Goal: Task Accomplishment & Management: Use online tool/utility

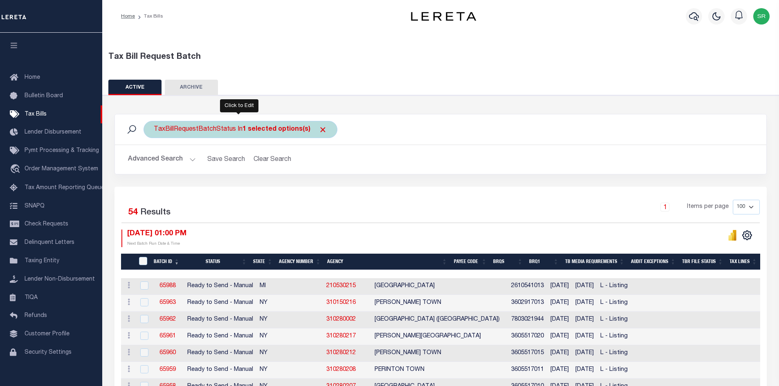
click at [325, 130] on div "TaxBillRequestBatchStatus In 1 selected options(s)" at bounding box center [241, 129] width 194 height 17
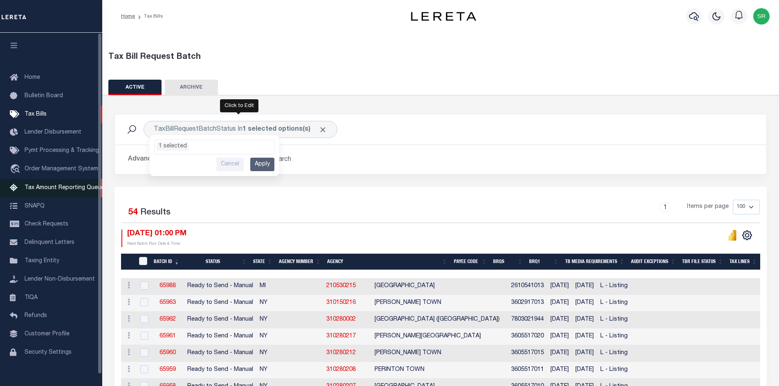
click at [58, 189] on span "Tax Amount Reporting Queue" at bounding box center [65, 188] width 80 height 6
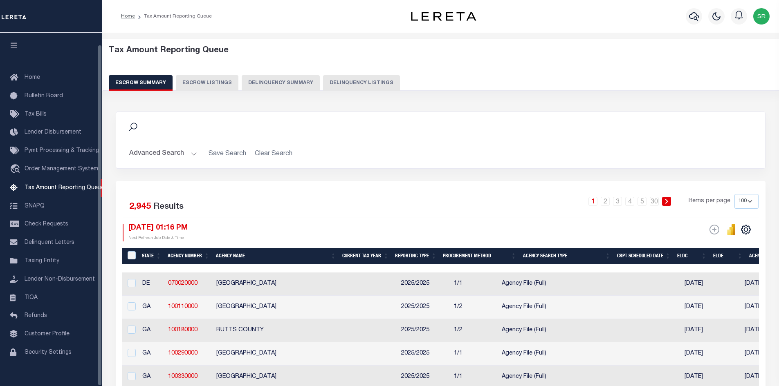
select select "100"
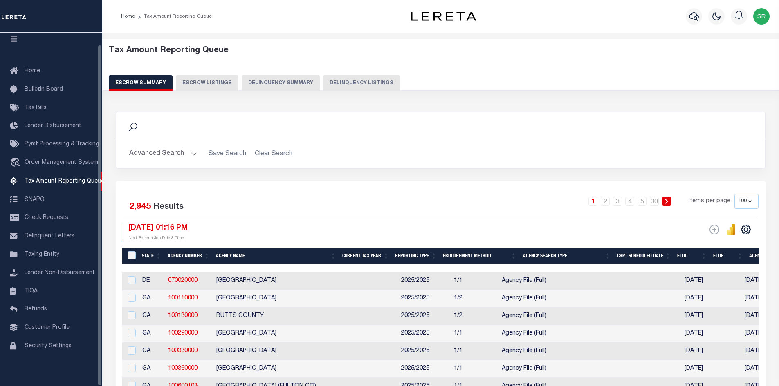
click at [193, 155] on button "Advanced Search" at bounding box center [163, 154] width 68 height 16
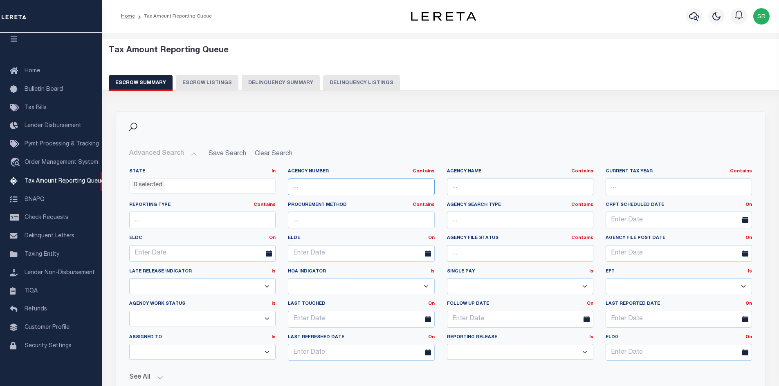
click at [312, 184] on input "text" at bounding box center [361, 187] width 146 height 17
paste input "420810000"
type input "420810000"
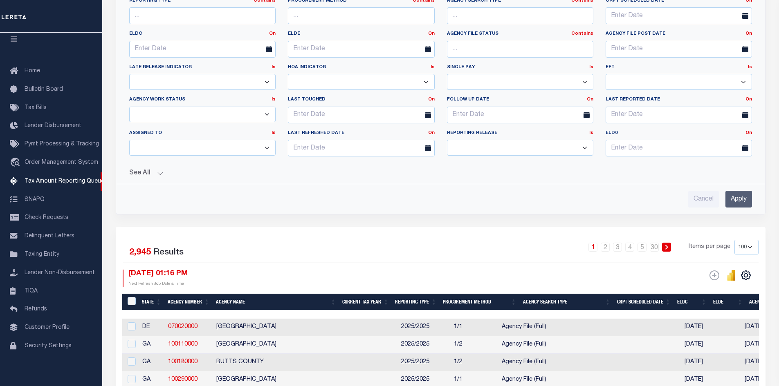
click at [742, 200] on input "Apply" at bounding box center [739, 199] width 27 height 17
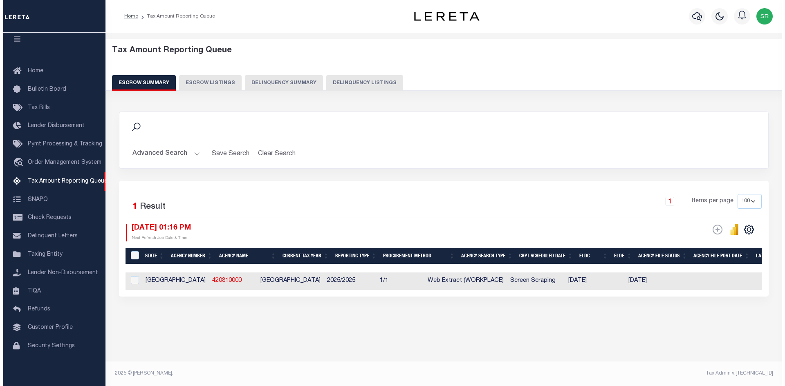
scroll to position [0, 0]
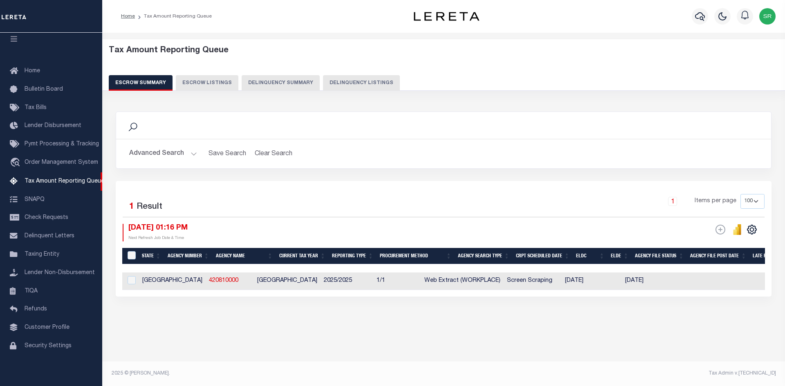
click at [416, 202] on div "1 Items per page 10 25 50 100 500" at bounding box center [525, 204] width 478 height 21
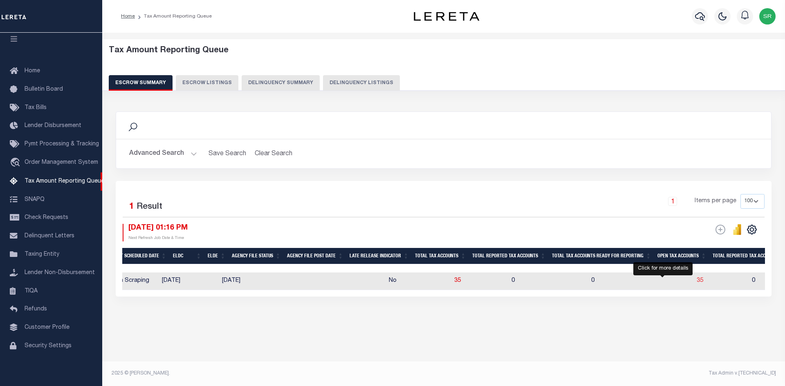
click at [697, 280] on span "35" at bounding box center [700, 281] width 7 height 6
select select "100"
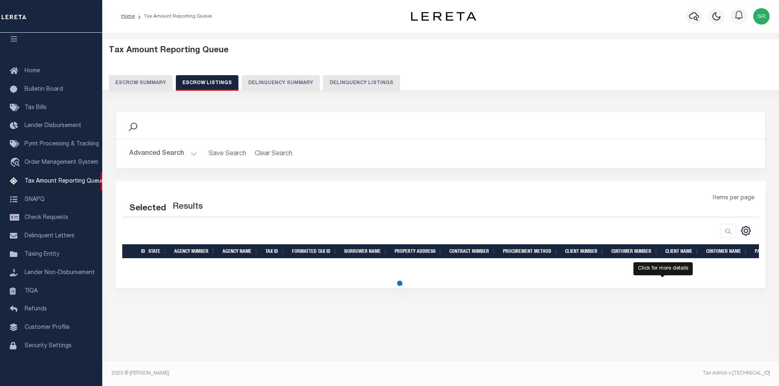
select select "100"
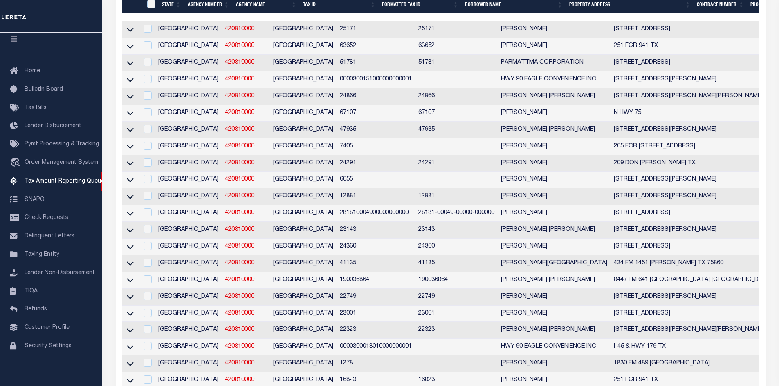
scroll to position [123, 0]
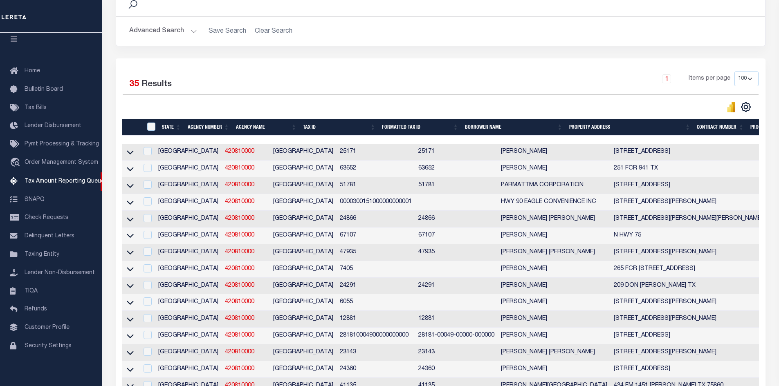
click at [131, 38] on button "Advanced Search" at bounding box center [163, 31] width 68 height 16
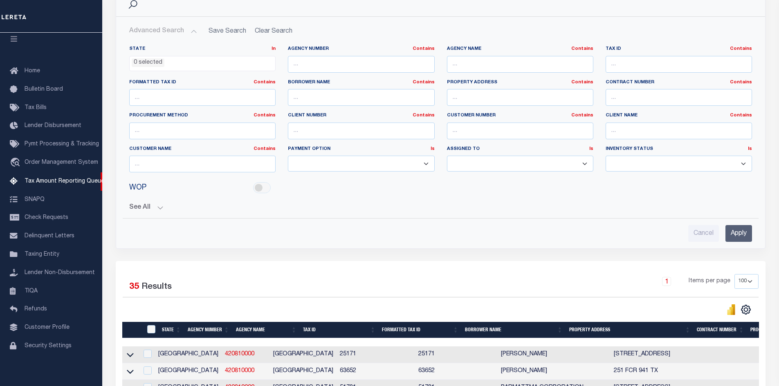
click at [254, 78] on div "State In In AK AL AR AZ CA CO CT DC DE FL GA GU HI IA ID IL IN KS KY LA MA MD M…" at bounding box center [202, 63] width 159 height 34
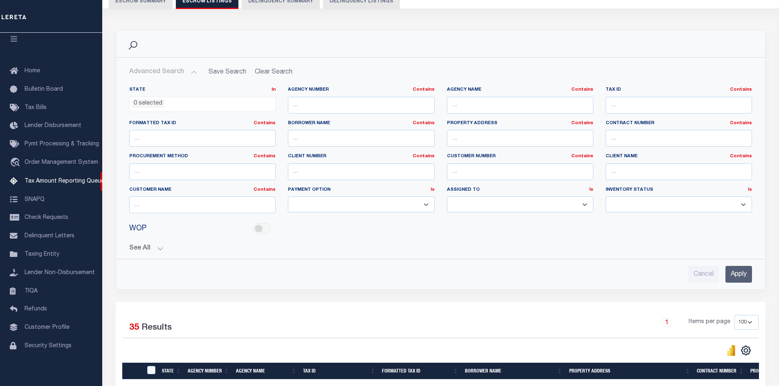
scroll to position [245, 0]
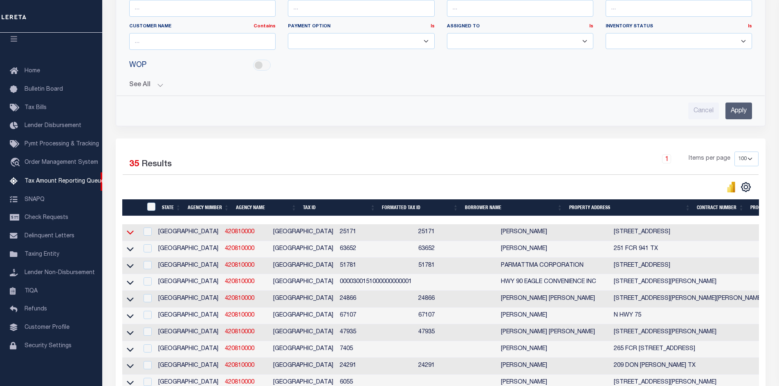
click at [127, 232] on icon at bounding box center [130, 232] width 7 height 9
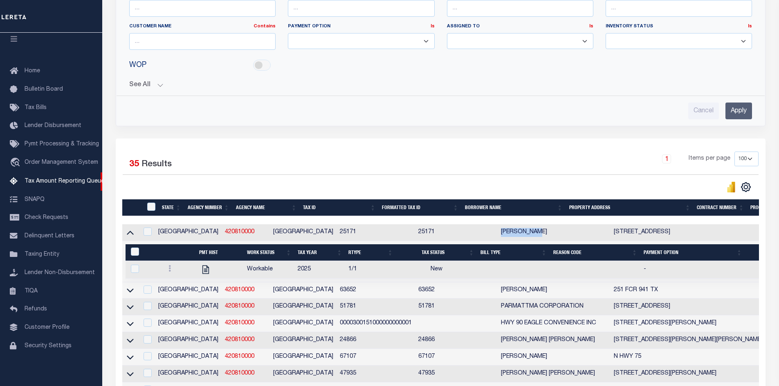
drag, startPoint x: 468, startPoint y: 234, endPoint x: 508, endPoint y: 233, distance: 39.7
click at [508, 233] on td "JUAN MANUEL GRANADOS" at bounding box center [554, 233] width 113 height 17
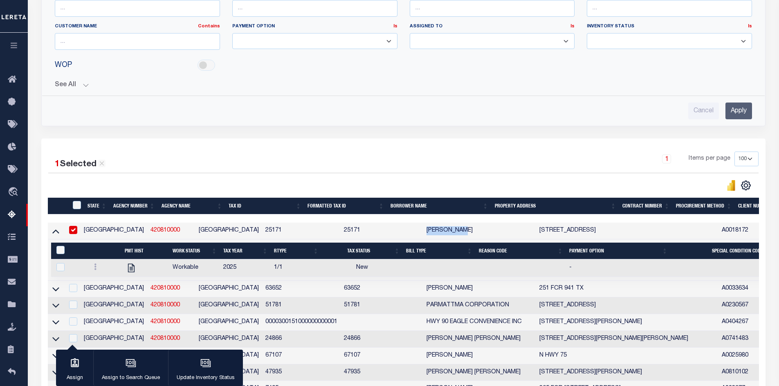
copy td "JUAN MANUEL"
drag, startPoint x: 163, startPoint y: 231, endPoint x: 221, endPoint y: 234, distance: 57.7
click at [221, 234] on td "[GEOGRAPHIC_DATA]" at bounding box center [228, 231] width 67 height 17
checkbox input "false"
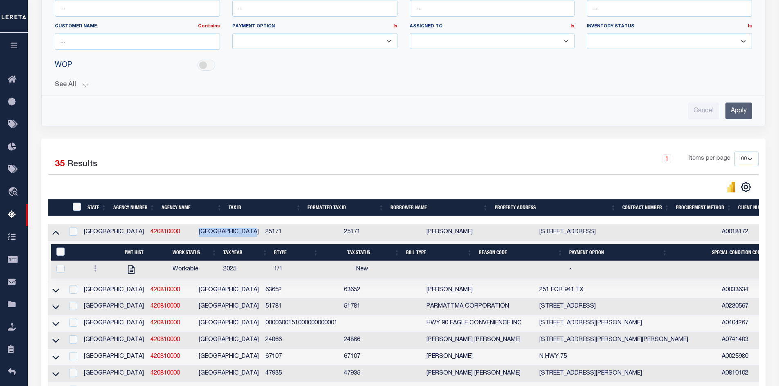
copy td "[GEOGRAPHIC_DATA]"
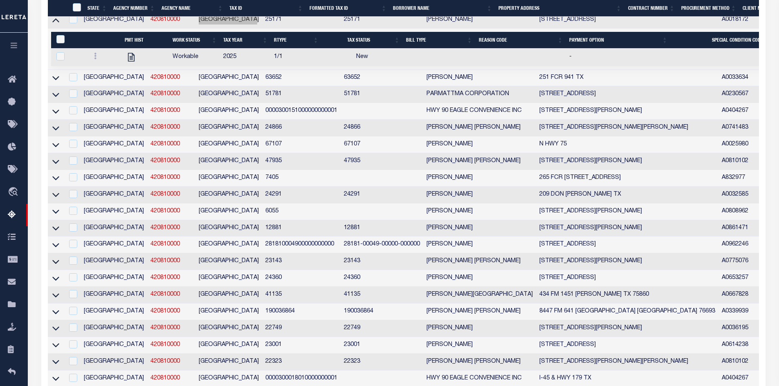
scroll to position [654, 0]
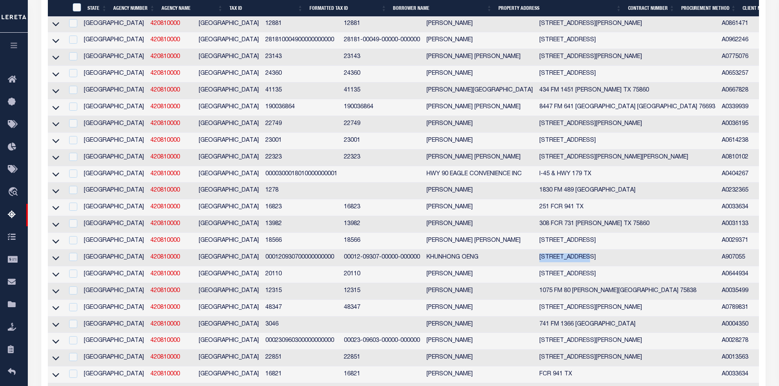
drag, startPoint x: 498, startPoint y: 268, endPoint x: 546, endPoint y: 269, distance: 48.3
click at [546, 267] on td "502 N MOUNT ST FAIRFIELD TX 75840-3150" at bounding box center [627, 258] width 182 height 17
checkbox input "true"
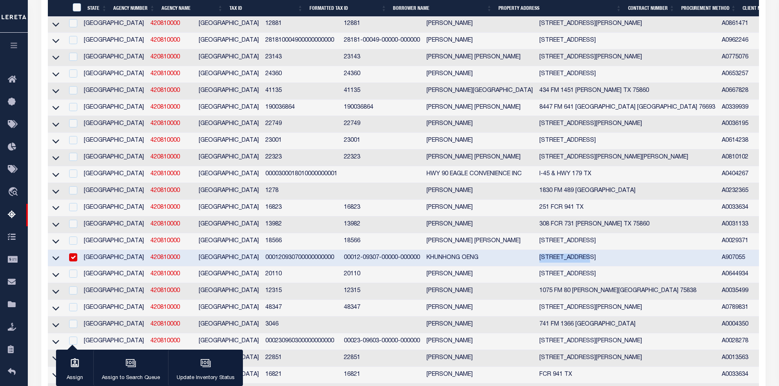
copy td "502 N MOUNT ST"
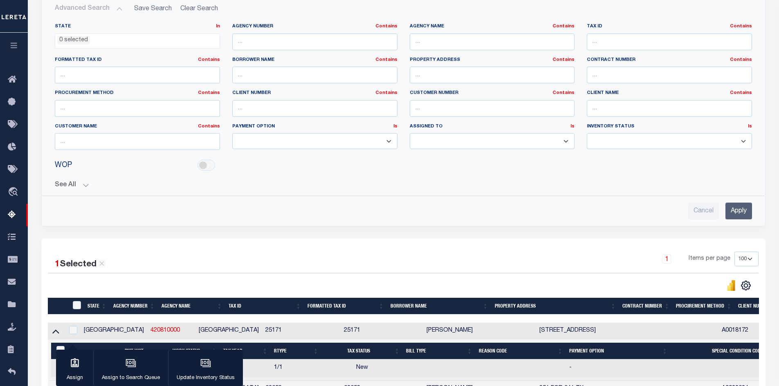
scroll to position [0, 0]
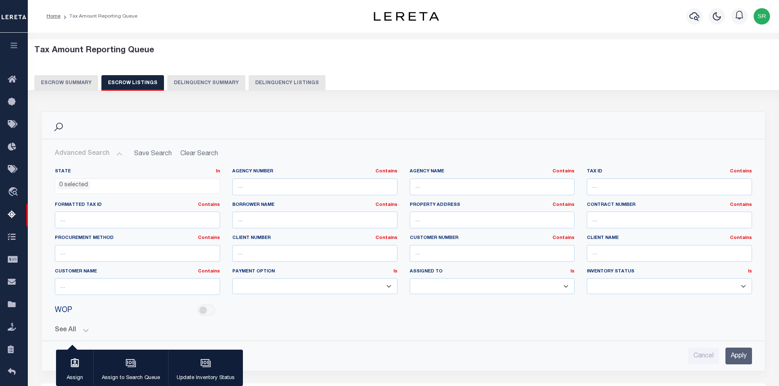
click at [66, 86] on button "Escrow Summary" at bounding box center [66, 83] width 64 height 16
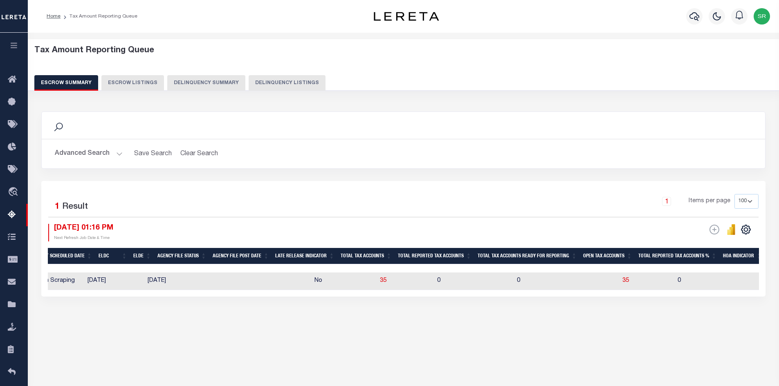
click at [66, 86] on button "Escrow Summary" at bounding box center [66, 83] width 64 height 16
click at [118, 153] on button "Advanced Search" at bounding box center [89, 154] width 68 height 16
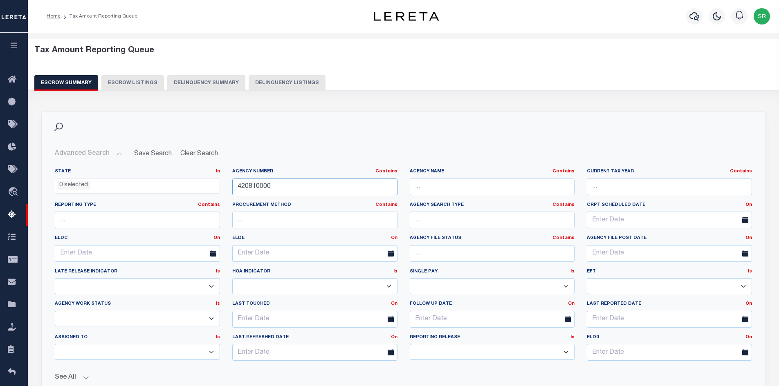
drag, startPoint x: 290, startPoint y: 187, endPoint x: 215, endPoint y: 187, distance: 75.7
click at [215, 187] on div "State In In AK AL AR AZ CA CO CT DC DE FL GA GU HI IA ID IL IN KS KY LA MA MD M…" at bounding box center [404, 267] width 710 height 199
paste input "690601"
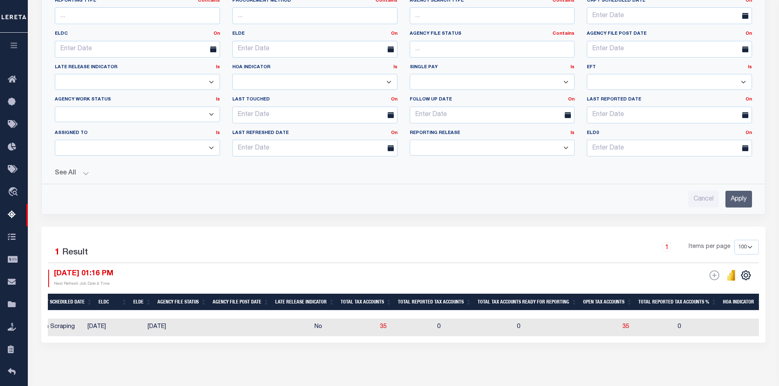
click at [736, 198] on input "Apply" at bounding box center [739, 199] width 27 height 17
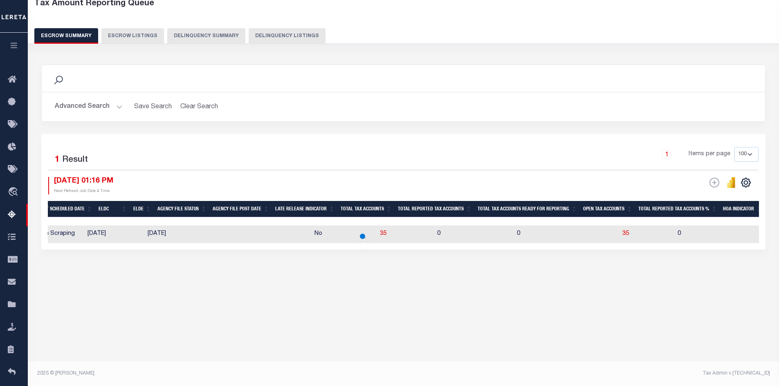
scroll to position [47, 0]
click at [402, 297] on div "Tax Amount Reporting Queue Escrow Summary Escrow Listings In" at bounding box center [403, 146] width 746 height 305
drag, startPoint x: 106, startPoint y: 323, endPoint x: 170, endPoint y: 267, distance: 85.2
click at [107, 323] on div "Tax Amount Reporting Queue Escrow Summary Escrow Listings" at bounding box center [403, 155] width 751 height 338
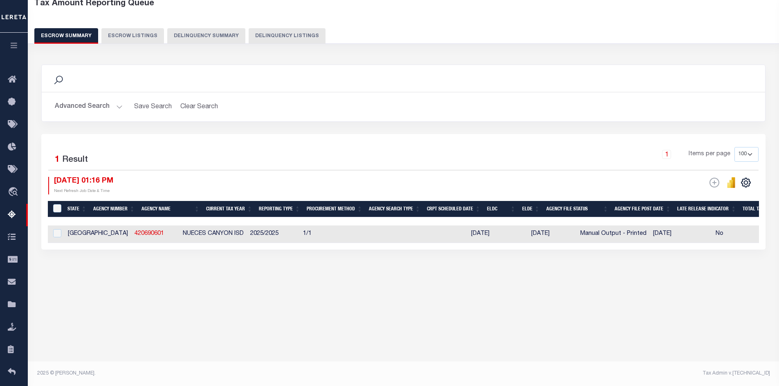
click at [106, 108] on button "Advanced Search" at bounding box center [89, 107] width 68 height 16
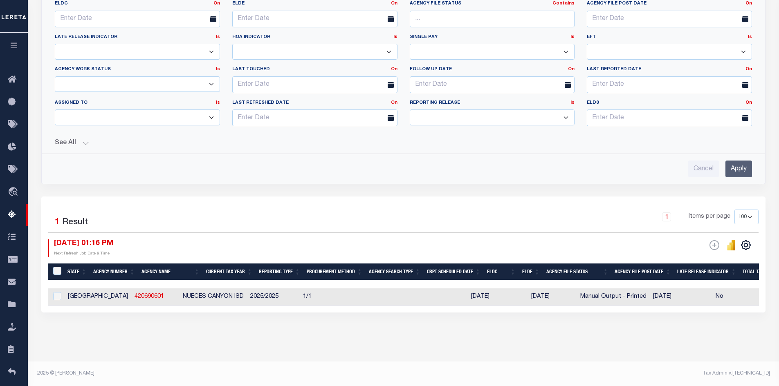
scroll to position [118, 0]
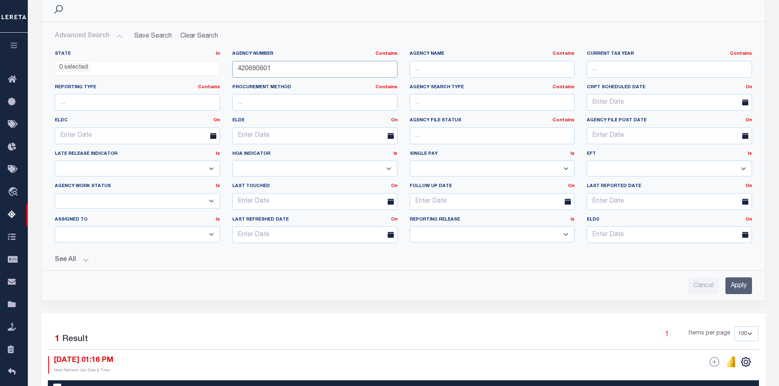
drag, startPoint x: 291, startPoint y: 66, endPoint x: 229, endPoint y: 75, distance: 62.8
click at [229, 75] on div "Agency Number Contains Contains Is 420690601" at bounding box center [314, 68] width 177 height 34
paste input "150540000"
type input "150540000"
click at [737, 289] on input "Apply" at bounding box center [739, 286] width 27 height 17
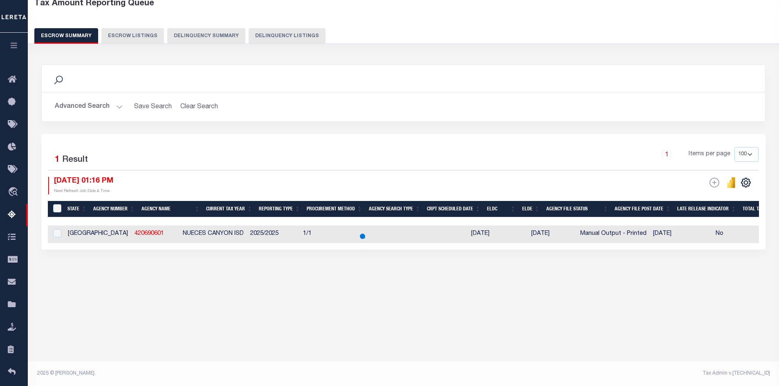
scroll to position [47, 0]
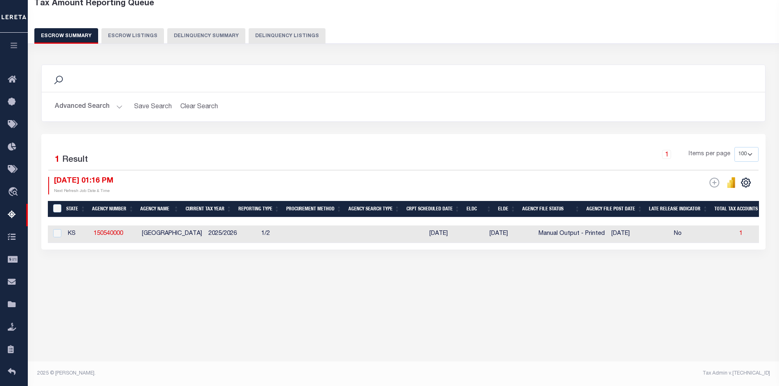
drag, startPoint x: 405, startPoint y: 332, endPoint x: 362, endPoint y: 260, distance: 83.8
click at [404, 330] on div "Tax Amount Reporting Queue Escrow Summary Escrow Listings In" at bounding box center [403, 160] width 751 height 348
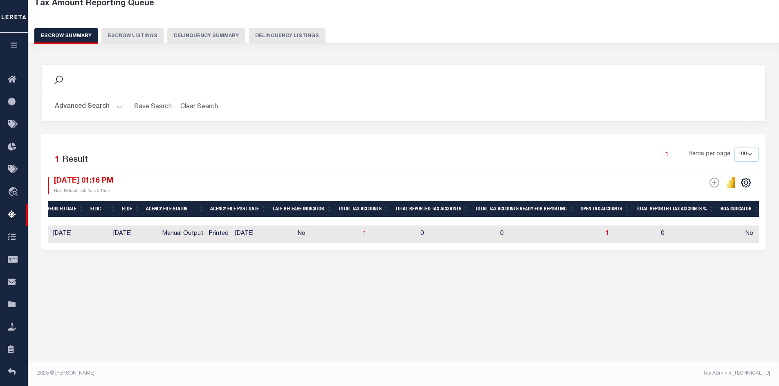
scroll to position [0, 476]
click at [484, 321] on div "Tax Amount Reporting Queue Escrow Summary Escrow Listings" at bounding box center [403, 155] width 751 height 338
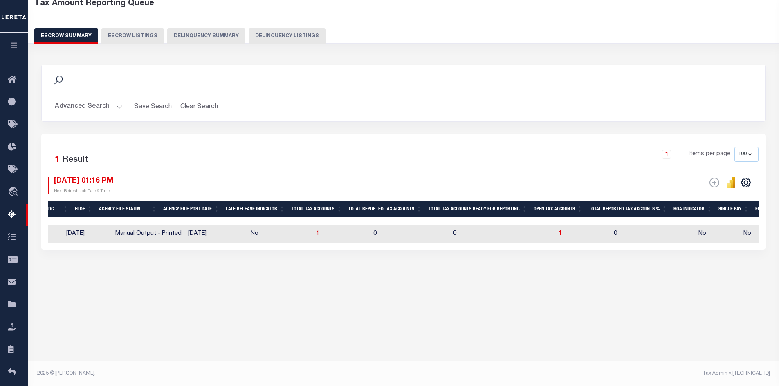
click at [405, 291] on div "Tax Amount Reporting Queue Escrow Summary Escrow Listings In" at bounding box center [403, 146] width 746 height 305
click at [283, 292] on div "Tax Amount Reporting Queue Escrow Summary Escrow Listings In" at bounding box center [403, 146] width 746 height 305
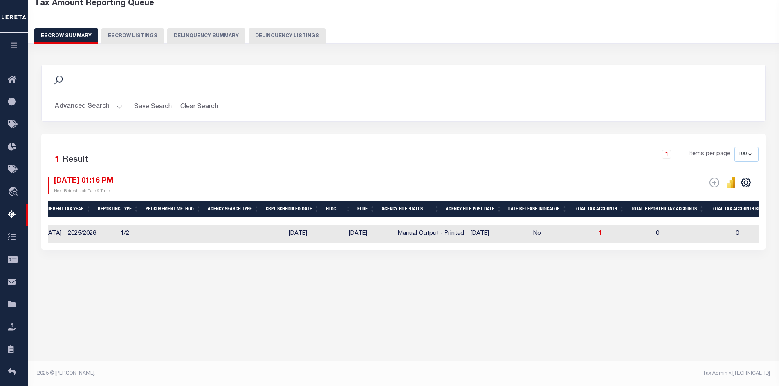
scroll to position [0, 0]
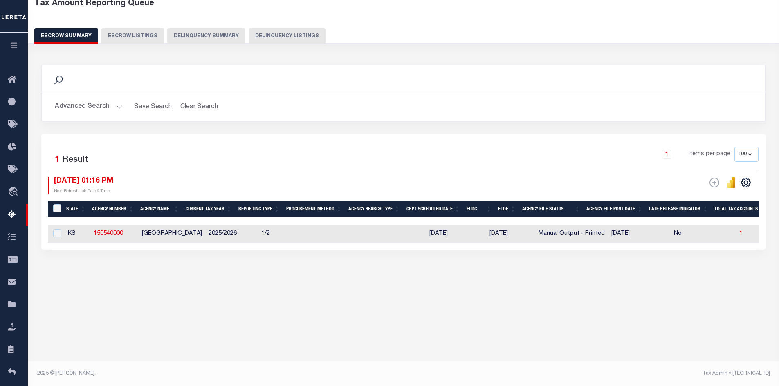
drag, startPoint x: 556, startPoint y: 288, endPoint x: 551, endPoint y: 287, distance: 5.4
click at [556, 288] on div "Tax Amount Reporting Queue Escrow Summary Escrow Listings In" at bounding box center [403, 146] width 746 height 305
drag, startPoint x: 343, startPoint y: 309, endPoint x: 337, endPoint y: 274, distance: 35.6
click at [341, 309] on div "Tax Amount Reporting Queue Escrow Summary Escrow Listings" at bounding box center [403, 155] width 751 height 338
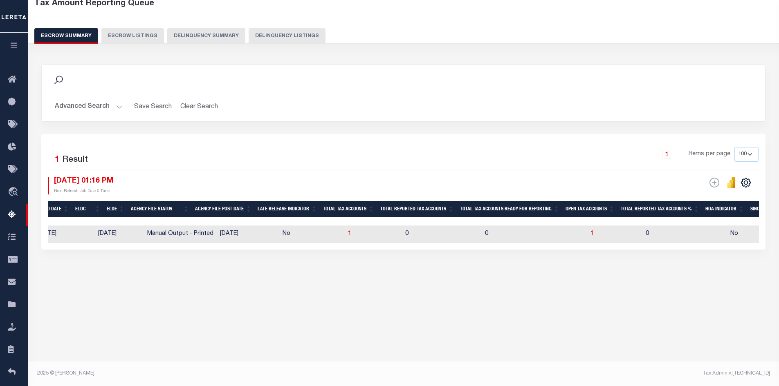
scroll to position [0, 418]
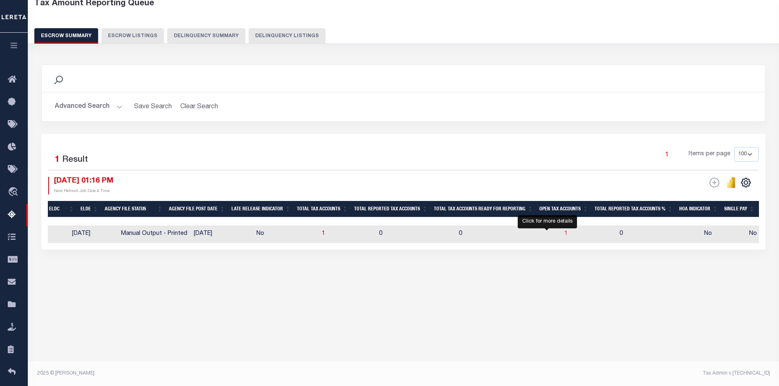
click at [564, 234] on span "1" at bounding box center [565, 234] width 3 height 6
select select "100"
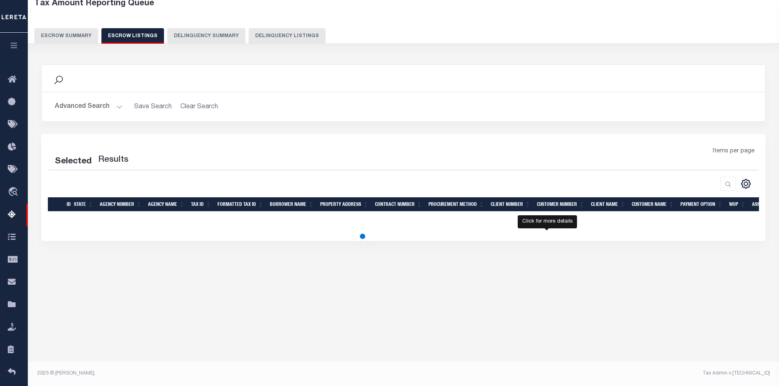
select select "100"
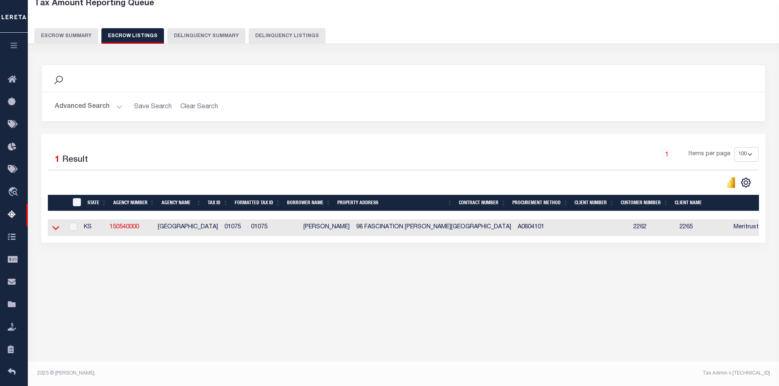
click at [55, 229] on icon at bounding box center [55, 228] width 7 height 9
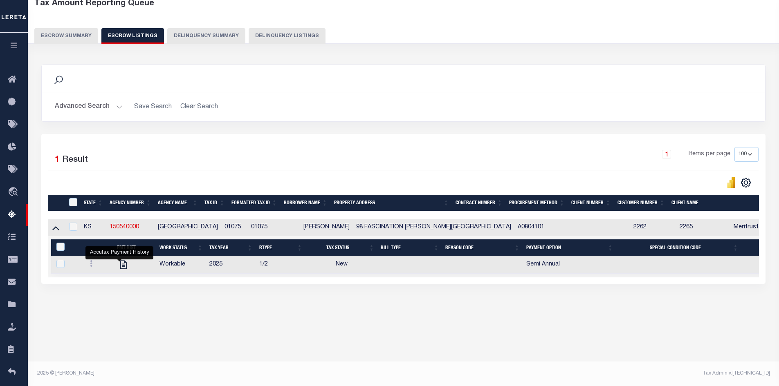
click at [75, 34] on button "Escrow Summary" at bounding box center [66, 36] width 64 height 16
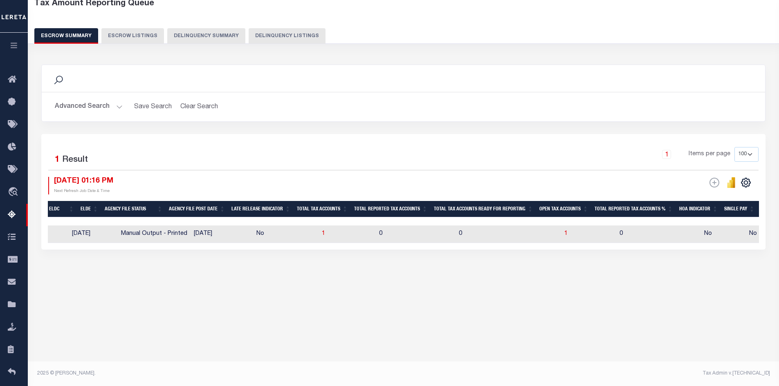
click at [284, 283] on div "Tax Amount Reporting Queue Escrow Summary Escrow Listings In" at bounding box center [403, 146] width 746 height 305
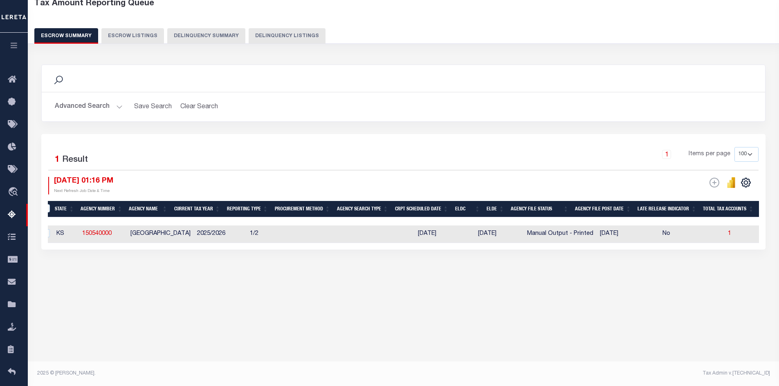
scroll to position [0, 0]
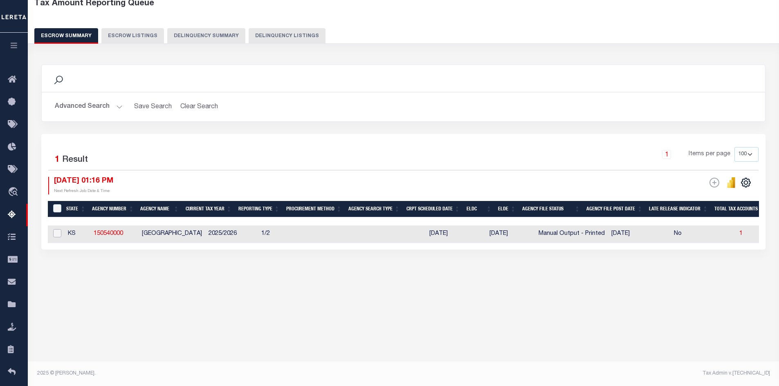
click at [59, 235] on input "checkbox" at bounding box center [57, 233] width 8 height 8
checkbox input "true"
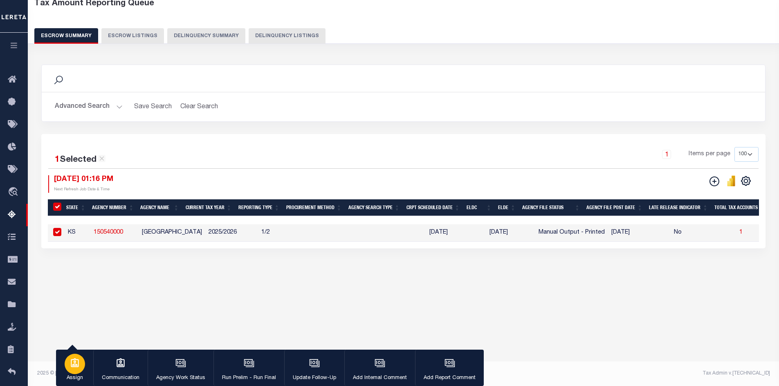
click at [70, 374] on button "Assign" at bounding box center [74, 368] width 37 height 37
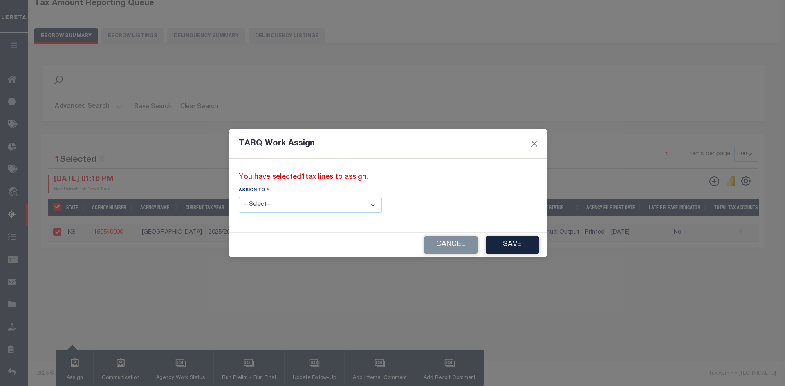
click at [261, 202] on select "--Select-- --Unassigned-- --Unassigned-- Abdul Muzain Adhikary Rinki Agustin Fe…" at bounding box center [310, 205] width 143 height 16
select select "[PERSON_NAME]"
click at [239, 197] on select "--Select-- --Unassigned-- --Unassigned-- Abdul Muzain Adhikary Rinki Agustin Fe…" at bounding box center [310, 205] width 143 height 16
click at [486, 246] on button "Save" at bounding box center [512, 245] width 53 height 18
click at [200, 314] on div "TARQ Work Assign You have selected 1 tax lines to assign. Assign to --Select-- …" at bounding box center [392, 193] width 785 height 386
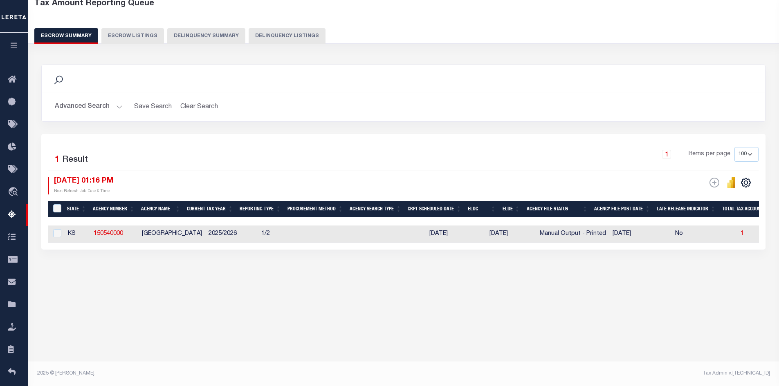
click at [115, 111] on button "Advanced Search" at bounding box center [89, 107] width 68 height 16
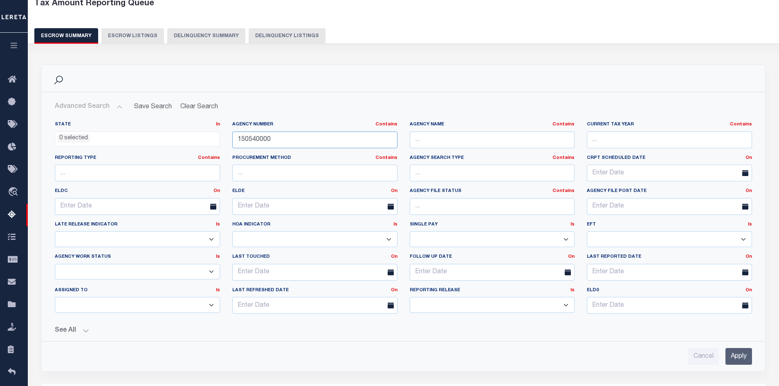
drag, startPoint x: 298, startPoint y: 142, endPoint x: 176, endPoint y: 144, distance: 122.3
click at [176, 144] on div "State In In AK AL AR AZ CA CO CT DC DE FL GA GU HI IA ID IL IN KS KY LA MA MD M…" at bounding box center [404, 220] width 710 height 199
paste input "42238"
type input "422380000"
click at [733, 358] on input "Apply" at bounding box center [739, 356] width 27 height 17
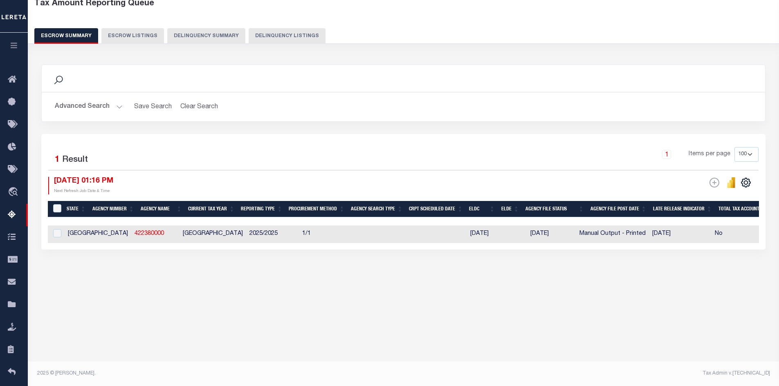
click at [293, 357] on body "Home Tax Amount Reporting Queue Profile" at bounding box center [389, 170] width 779 height 434
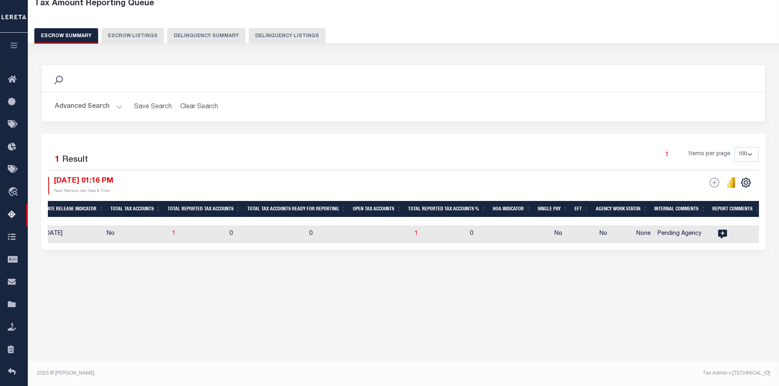
scroll to position [0, 757]
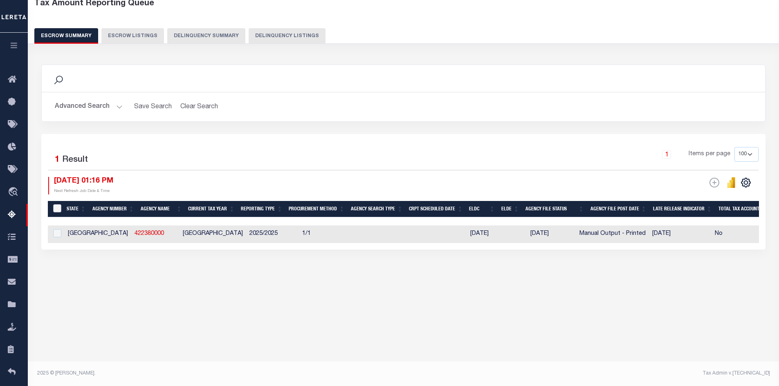
click at [54, 205] on input "&nbsp;" at bounding box center [57, 208] width 8 height 8
checkbox input "true"
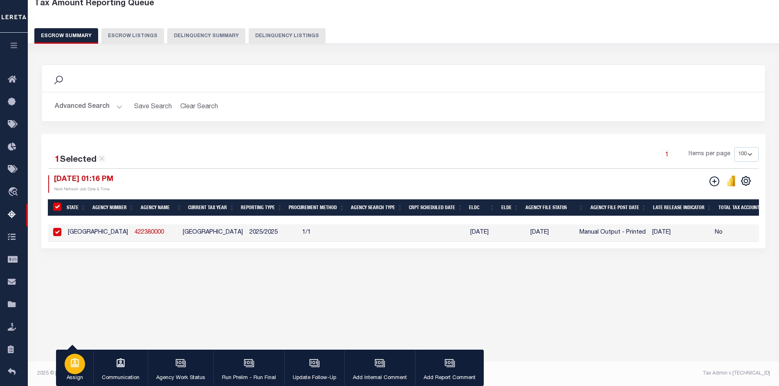
click at [77, 366] on icon "button" at bounding box center [75, 363] width 11 height 11
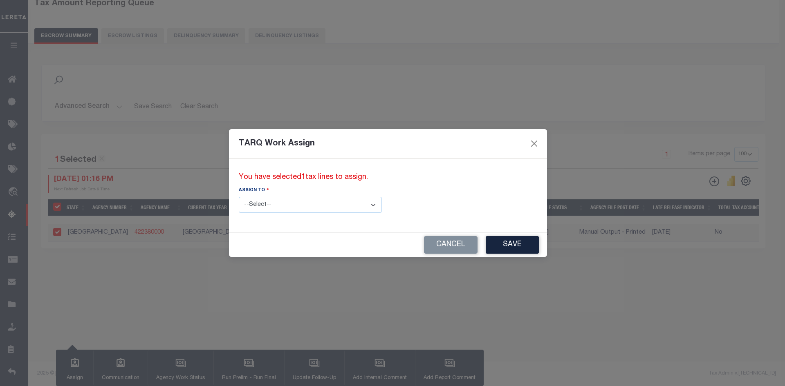
click at [252, 207] on select "--Select-- --Unassigned-- --Unassigned-- Abdul Muzain Adhikary Rinki Agustin Fe…" at bounding box center [310, 205] width 143 height 16
select select "[PERSON_NAME]"
click at [239, 197] on select "--Select-- --Unassigned-- --Unassigned-- Abdul Muzain Adhikary Rinki Agustin Fe…" at bounding box center [310, 205] width 143 height 16
click at [486, 247] on button "Save" at bounding box center [512, 245] width 53 height 18
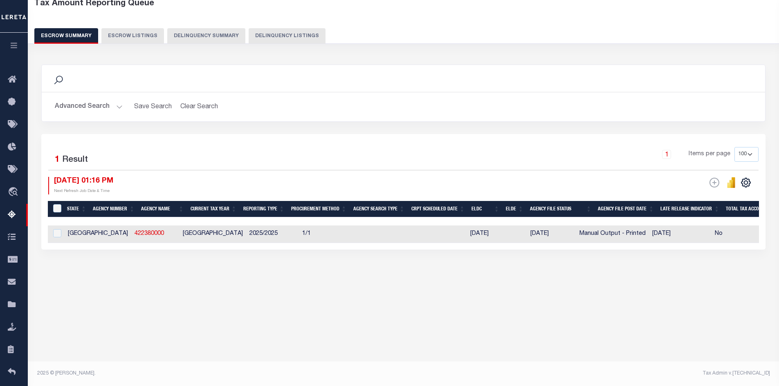
click at [107, 103] on button "Advanced Search" at bounding box center [89, 107] width 68 height 16
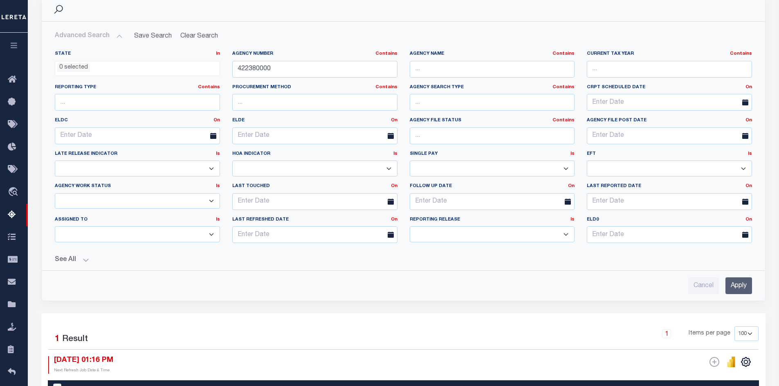
scroll to position [36, 0]
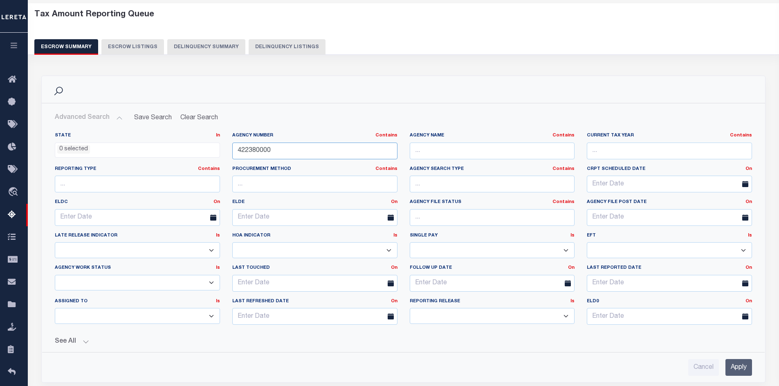
drag, startPoint x: 282, startPoint y: 150, endPoint x: 195, endPoint y: 154, distance: 87.6
click at [195, 154] on div "State In In AK AL AR AZ CA CO CT DC DE FL GA GU HI IA ID IL IN KS KY LA MA MD M…" at bounding box center [404, 232] width 710 height 199
paste input "1760501"
type input "421760501"
click at [734, 369] on input "Apply" at bounding box center [739, 367] width 27 height 17
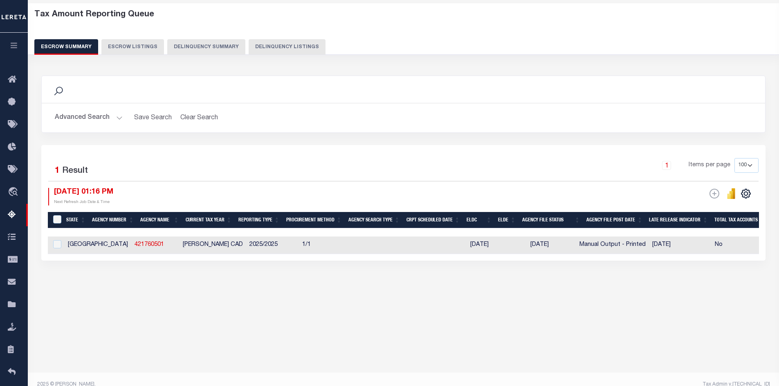
click at [691, 25] on div "Tax Amount Reporting Queue Escrow Summary Escrow Listings Delinquency Summary" at bounding box center [403, 32] width 739 height 45
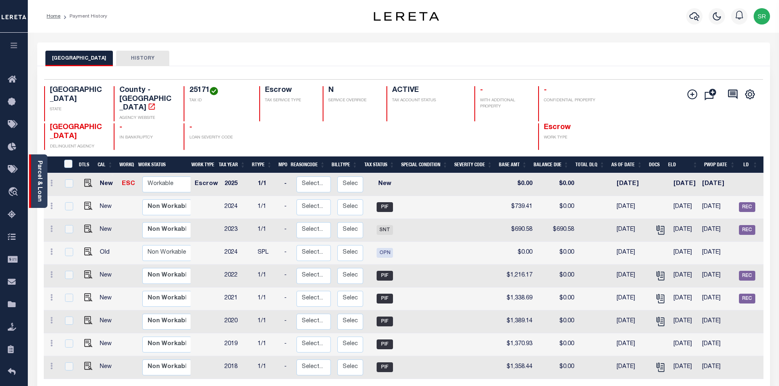
click at [39, 186] on link "Parcel & Loan" at bounding box center [39, 181] width 6 height 41
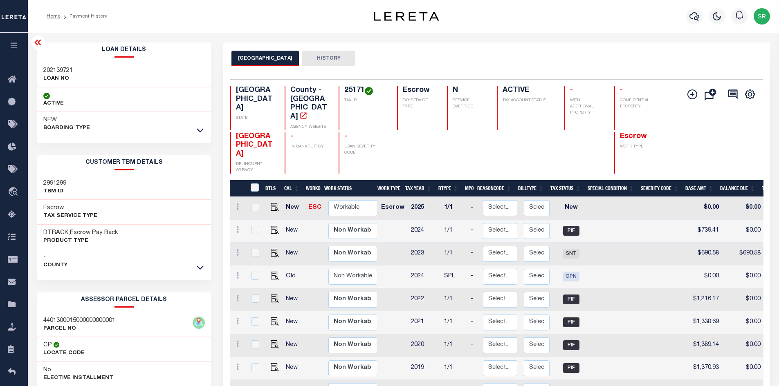
click at [204, 130] on link at bounding box center [199, 130] width 9 height 6
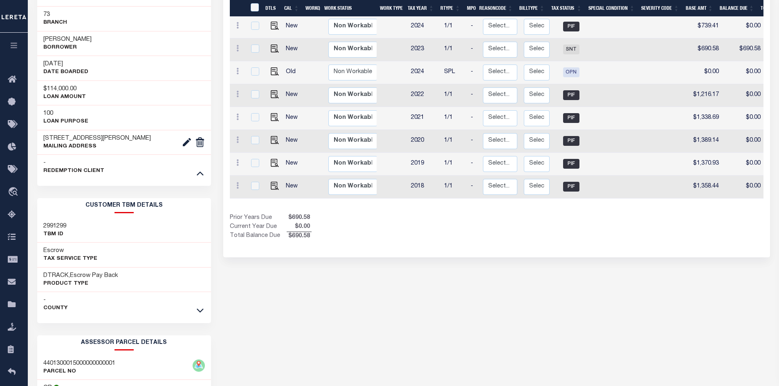
scroll to position [327, 0]
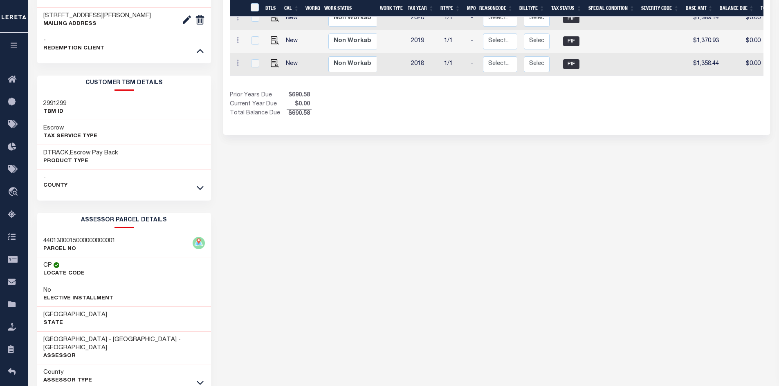
click at [195, 192] on div "- County" at bounding box center [124, 182] width 174 height 25
click at [201, 189] on icon at bounding box center [200, 188] width 7 height 4
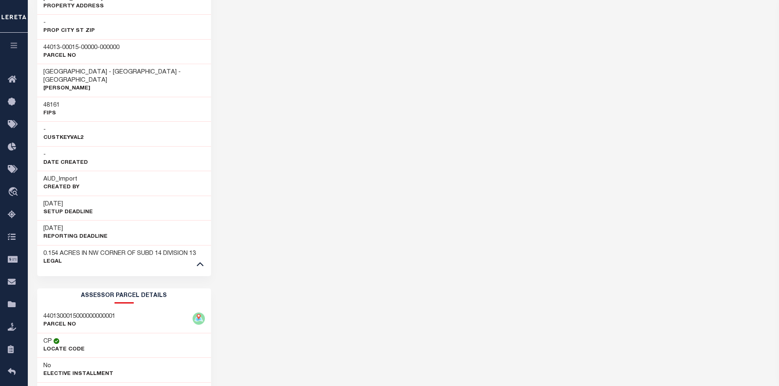
scroll to position [638, 0]
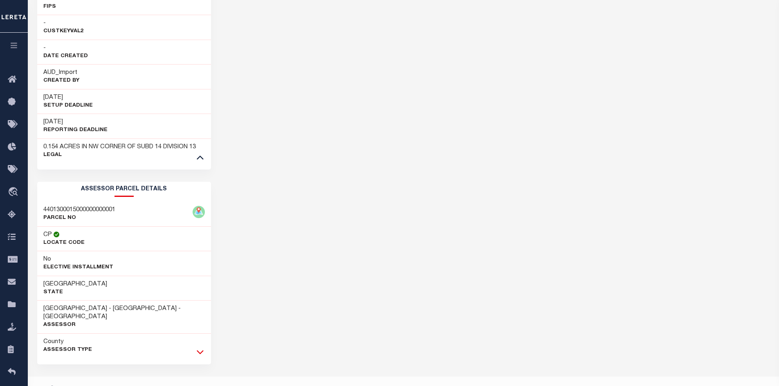
click at [199, 350] on icon at bounding box center [200, 352] width 7 height 4
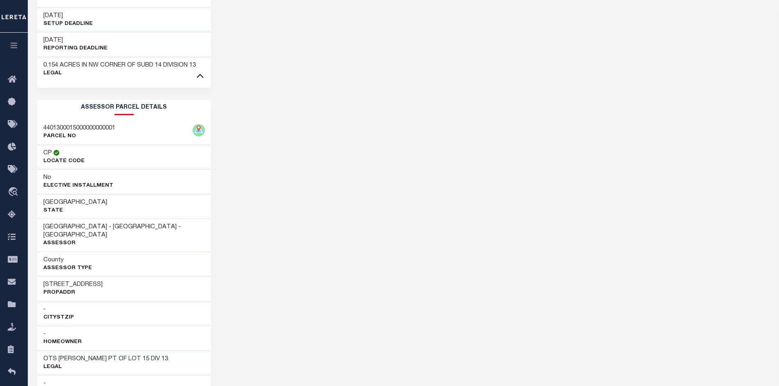
scroll to position [802, 0]
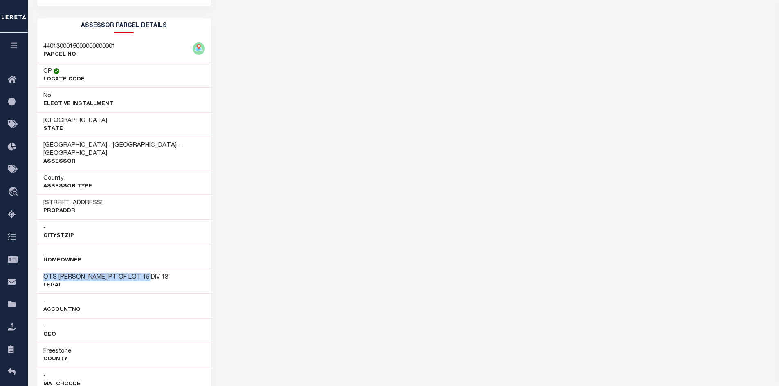
drag, startPoint x: 149, startPoint y: 262, endPoint x: 42, endPoint y: 264, distance: 107.2
click at [42, 269] on div "OTS WORTHAM PT OF LOT 15 DIV 13 Legal" at bounding box center [124, 281] width 174 height 25
copy h3 "OTS WORTHAM PT OF LOT 15 DIV 13"
drag, startPoint x: 43, startPoint y: 190, endPoint x: 72, endPoint y: 190, distance: 28.2
click at [72, 199] on h3 "212 N AVENUE C" at bounding box center [72, 203] width 59 height 8
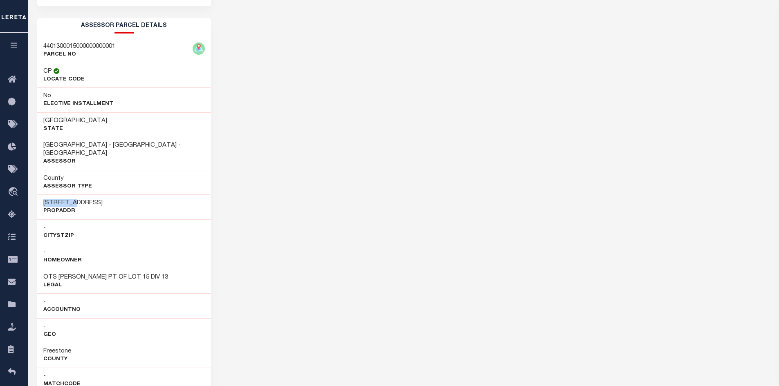
copy h3 "212 N AVE"
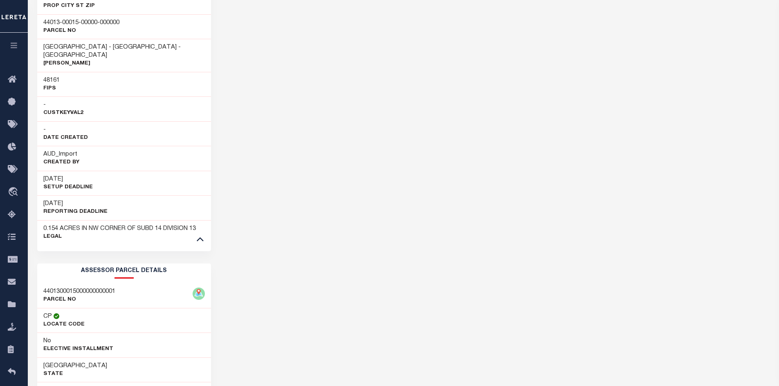
scroll to position [475, 0]
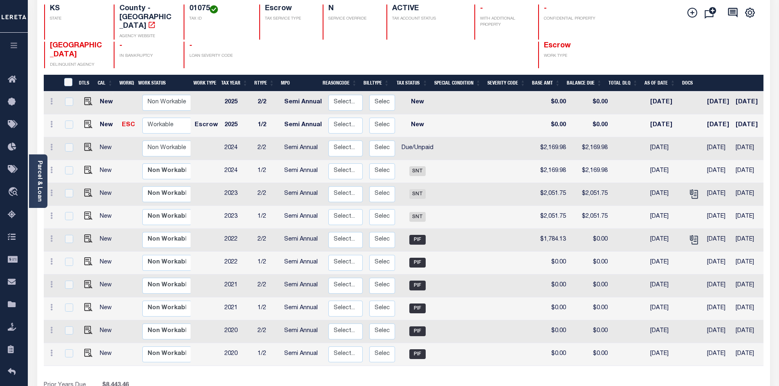
scroll to position [0, 116]
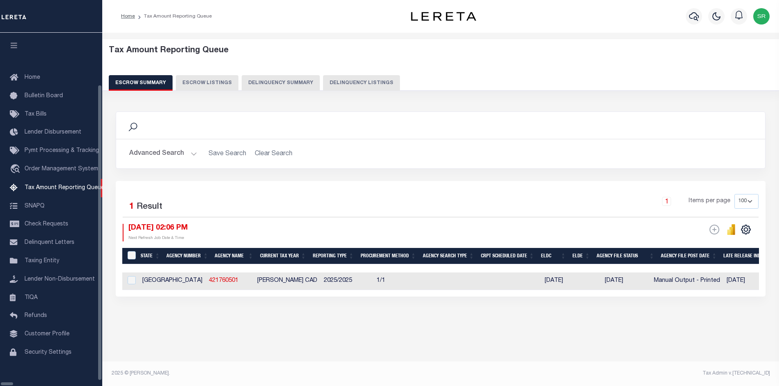
select select "100"
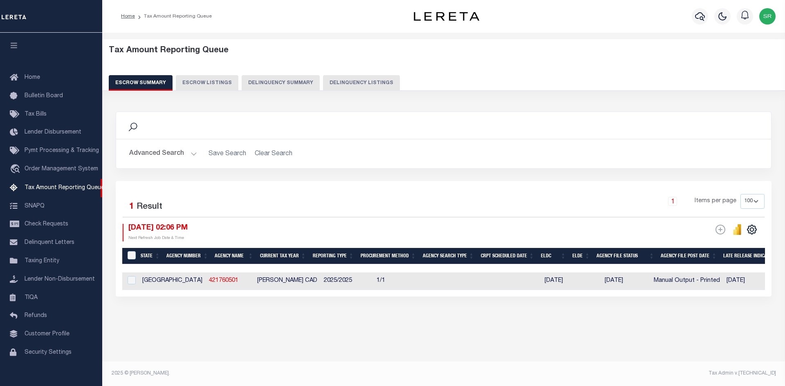
scroll to position [6, 0]
